Goal: Task Accomplishment & Management: Manage account settings

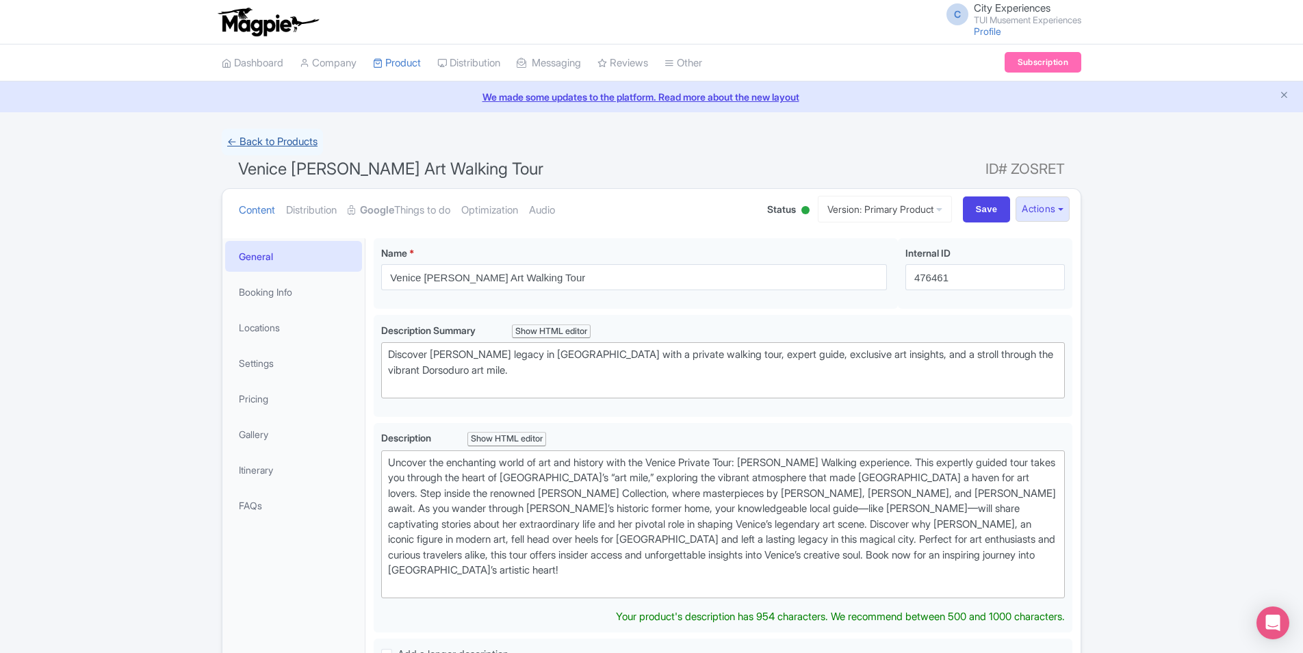
scroll to position [33, 0]
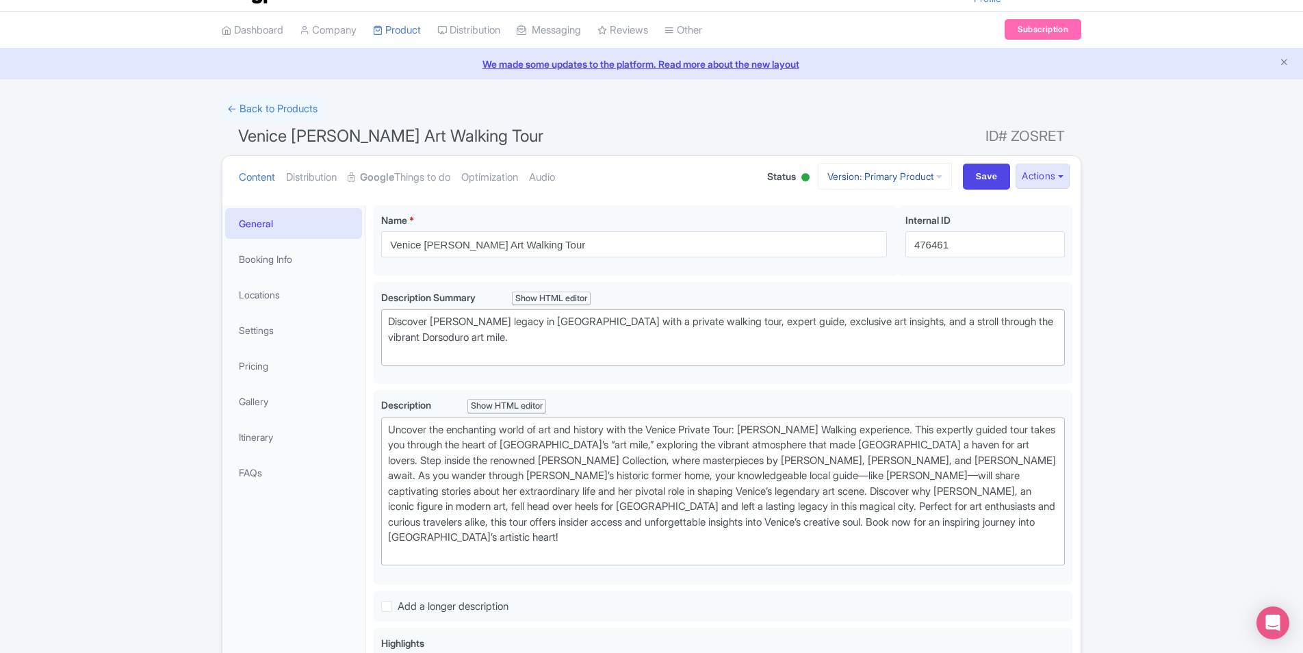
click at [920, 178] on link "Version: Primary Product" at bounding box center [885, 176] width 134 height 27
click at [891, 252] on link "Venice Peggy- GYG" at bounding box center [920, 250] width 176 height 21
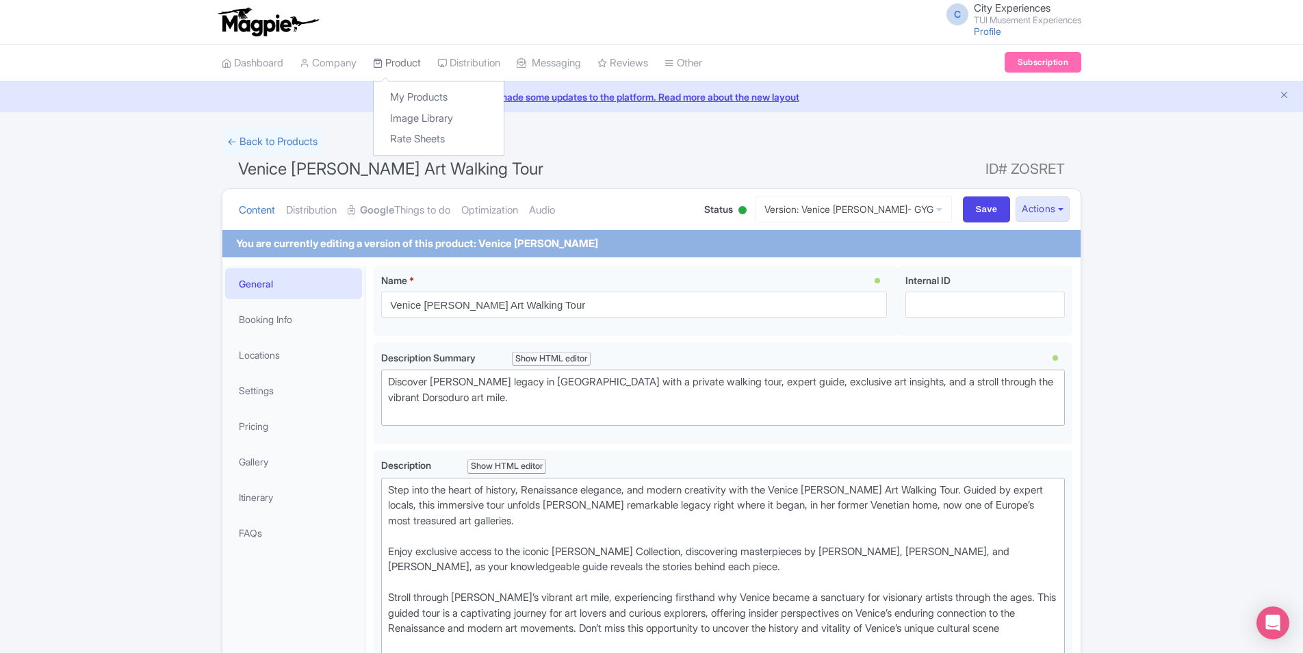
click at [404, 66] on link "Product" at bounding box center [397, 63] width 48 height 38
click at [420, 97] on link "My Products" at bounding box center [439, 97] width 130 height 21
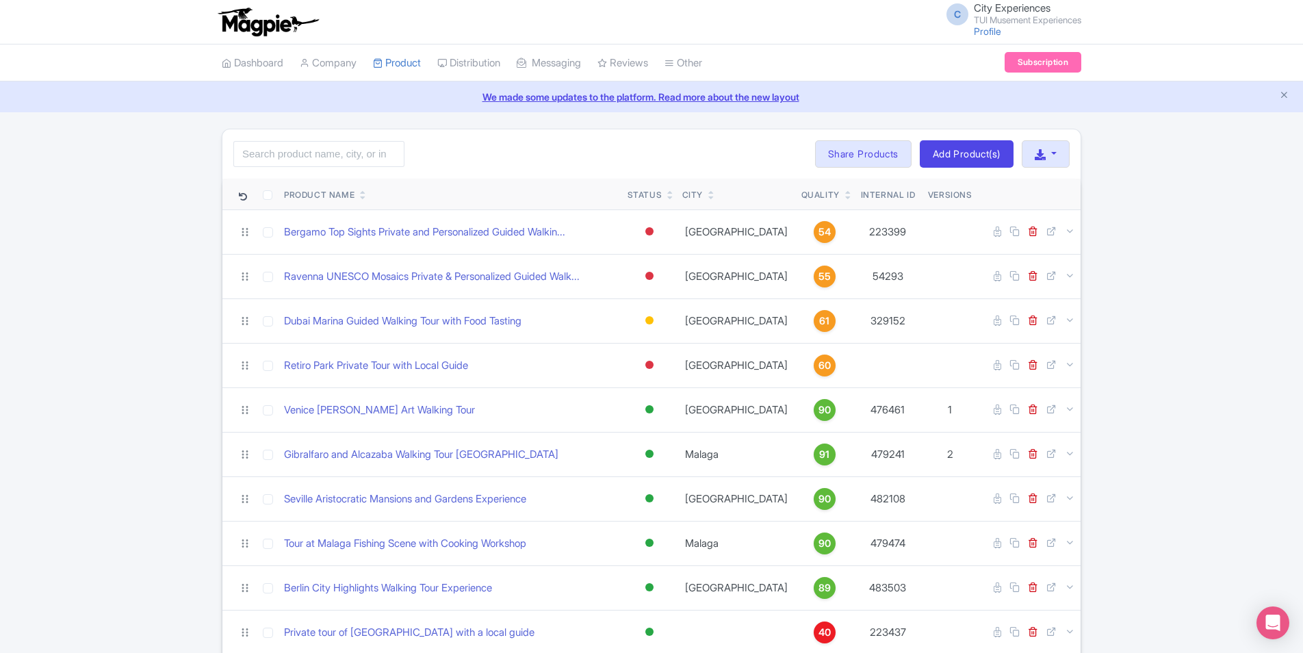
click at [845, 191] on icon at bounding box center [848, 192] width 6 height 8
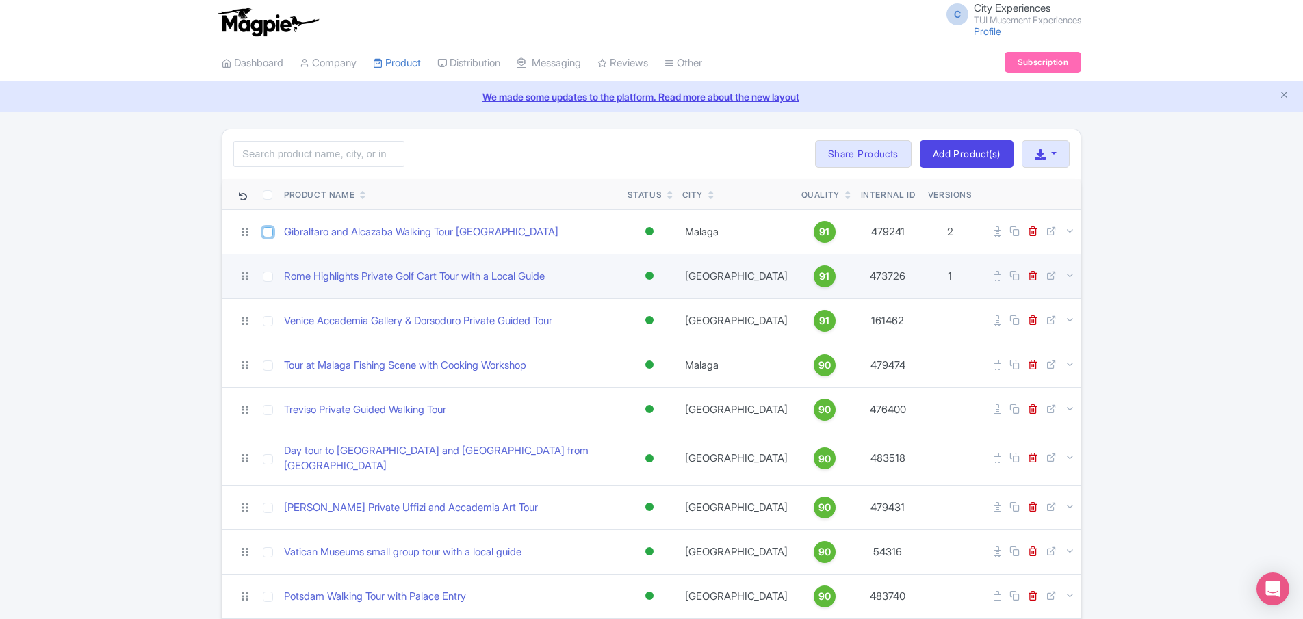
drag, startPoint x: 266, startPoint y: 235, endPoint x: 269, endPoint y: 277, distance: 41.8
click at [266, 235] on input "checkbox" at bounding box center [268, 232] width 10 height 10
checkbox input "true"
click at [266, 278] on input "checkbox" at bounding box center [268, 277] width 10 height 10
checkbox input "true"
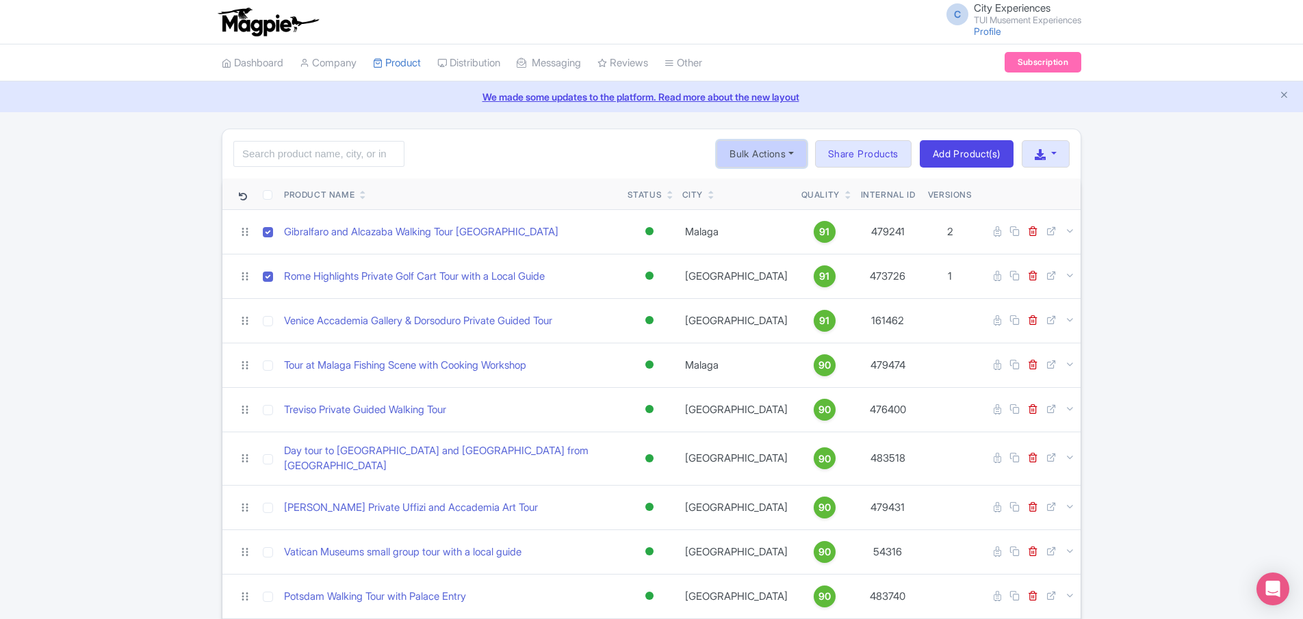
click at [780, 152] on button "Bulk Actions" at bounding box center [762, 153] width 90 height 27
click at [779, 207] on link "Add to Collection" at bounding box center [782, 206] width 130 height 21
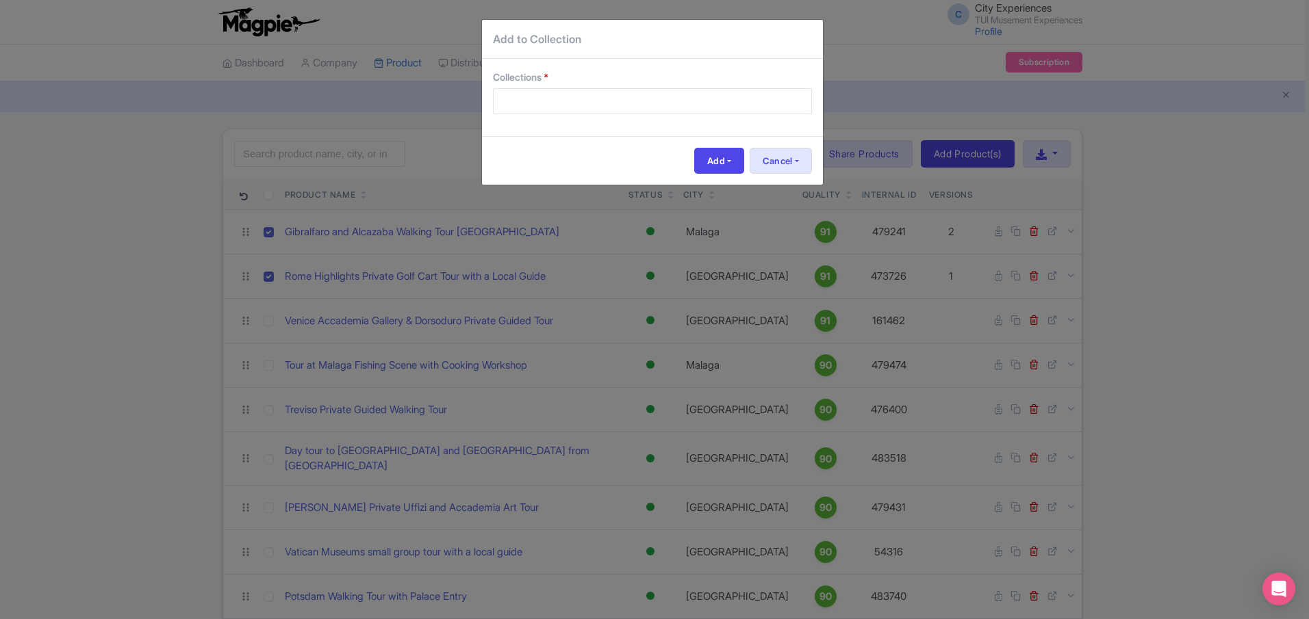
click at [695, 103] on div at bounding box center [652, 101] width 319 height 26
click at [771, 161] on button "Cancel" at bounding box center [781, 161] width 62 height 26
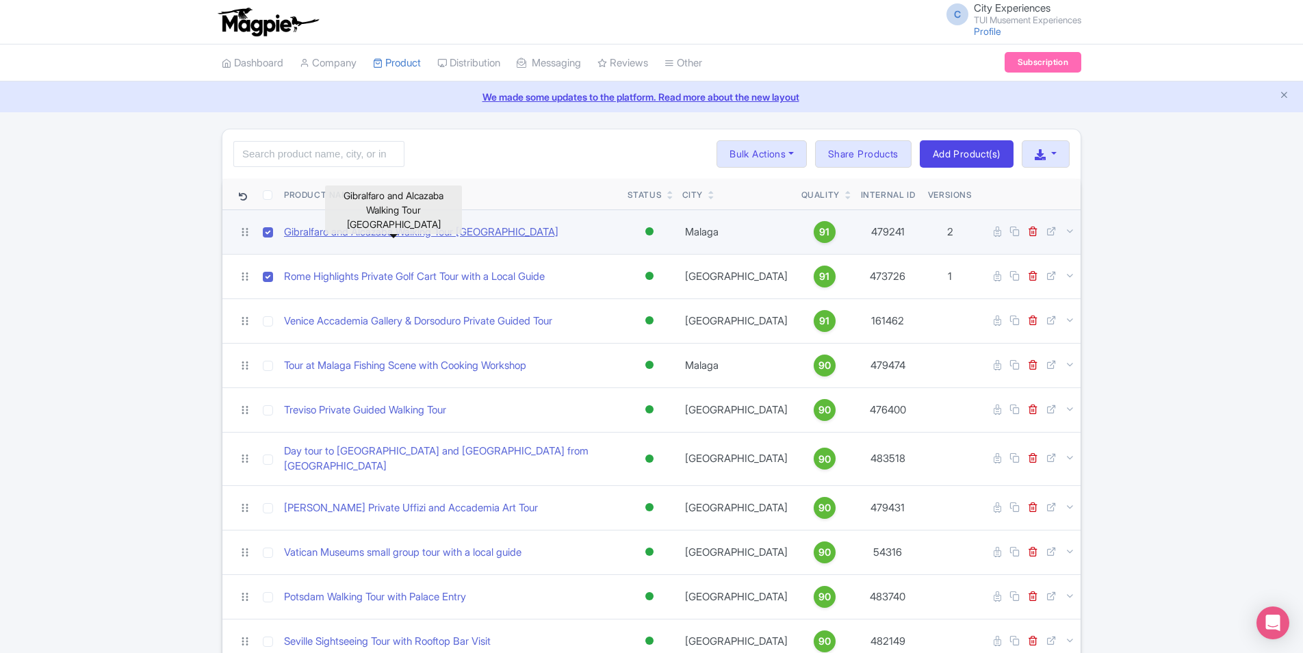
click at [426, 231] on link "Gibralfaro and Alcazaba Walking Tour [GEOGRAPHIC_DATA]" at bounding box center [421, 233] width 274 height 16
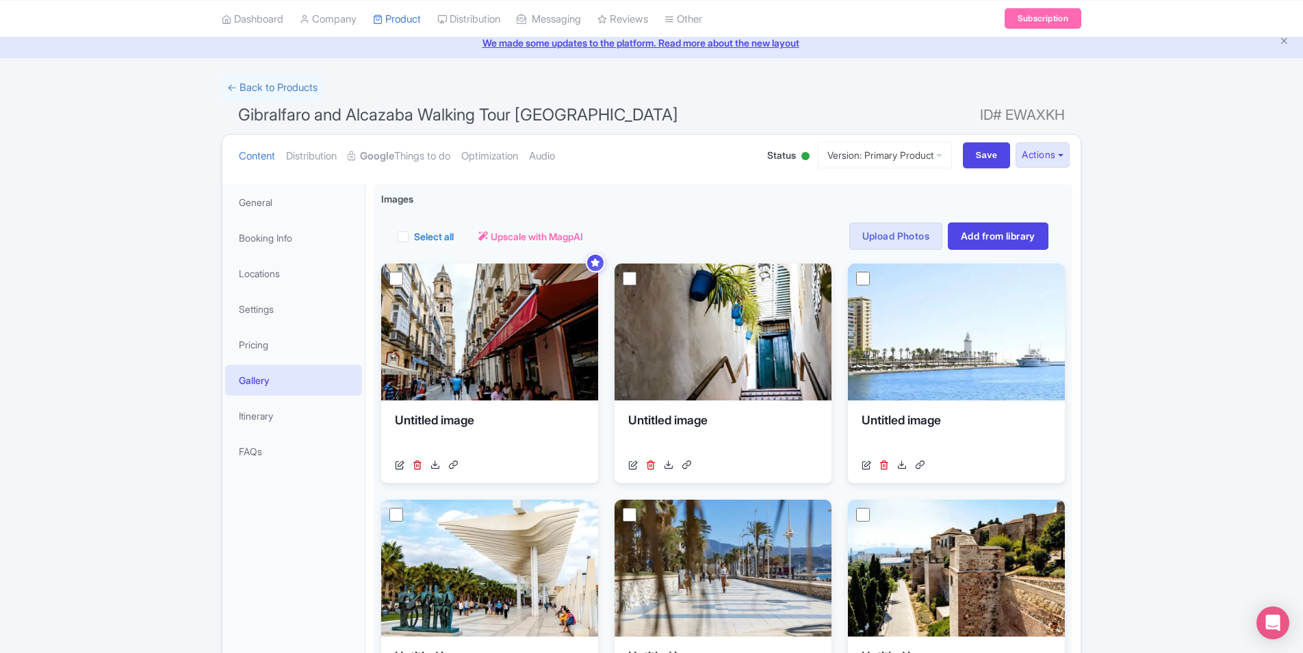
scroll to position [137, 0]
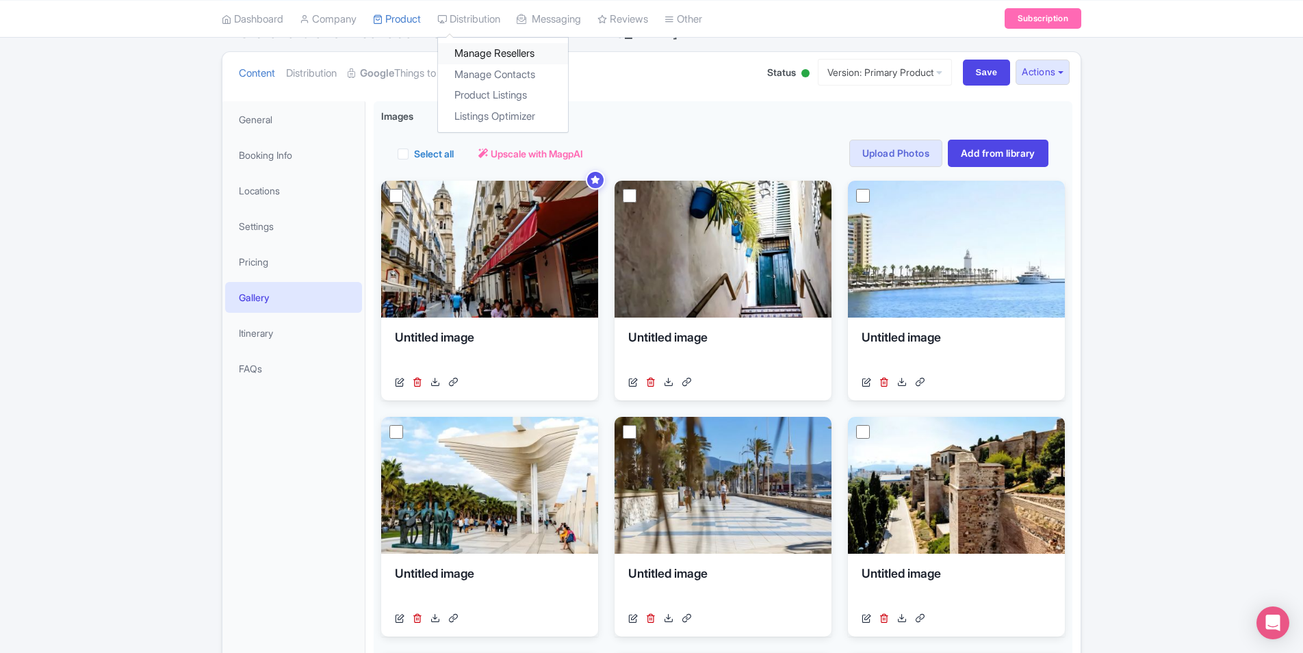
click at [492, 52] on link "Manage Resellers" at bounding box center [503, 53] width 130 height 21
